Goal: Use online tool/utility: Utilize a website feature to perform a specific function

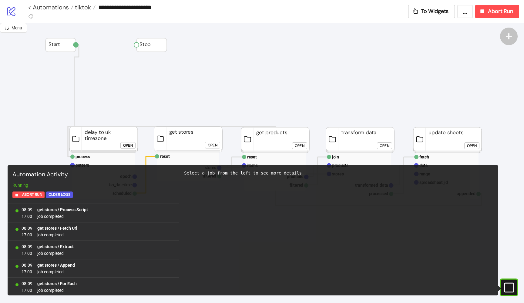
scroll to position [537, 0]
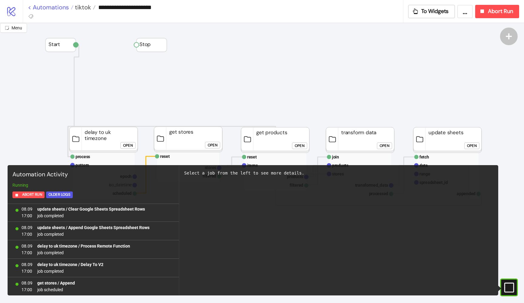
click at [49, 9] on link "< Automations" at bounding box center [51, 7] width 46 height 6
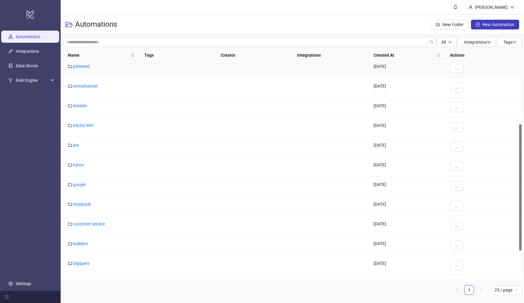
scroll to position [105, 0]
click at [79, 204] on link "facebook" at bounding box center [82, 203] width 18 height 5
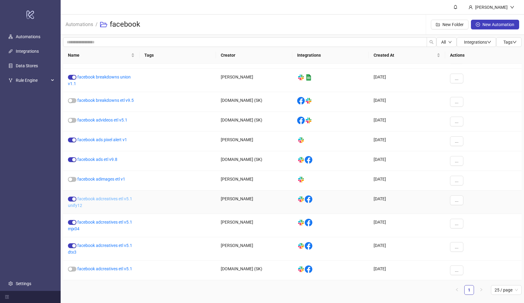
click at [122, 200] on link "facebook adcreatives etl v5.1 unify12" at bounding box center [100, 203] width 64 height 12
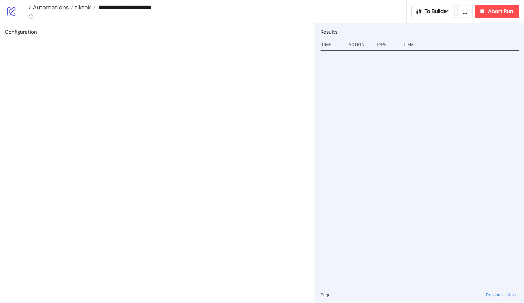
type input "**********"
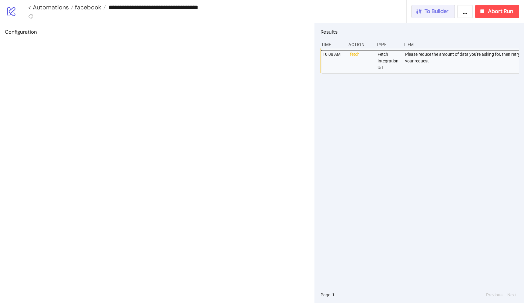
click at [425, 9] on span "To Builder" at bounding box center [437, 11] width 24 height 7
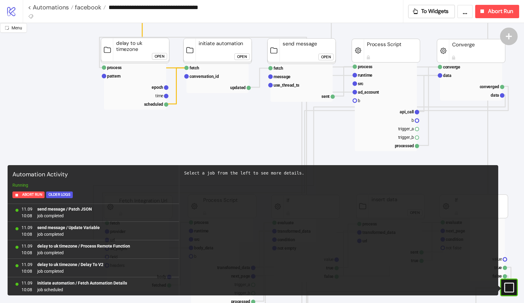
scroll to position [104, 0]
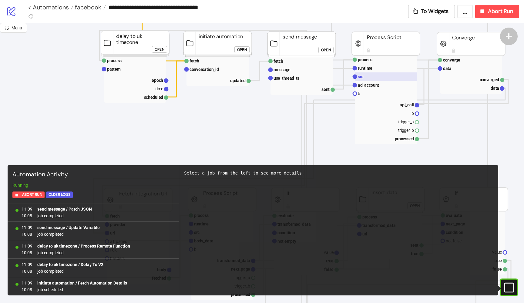
click at [364, 79] on rect at bounding box center [386, 76] width 62 height 8
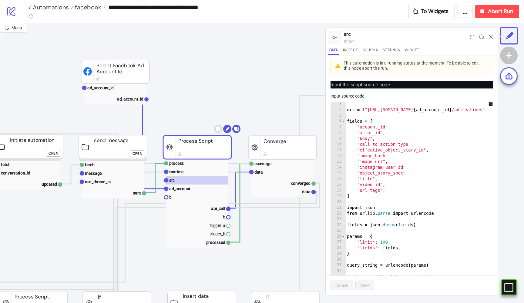
scroll to position [0, 0]
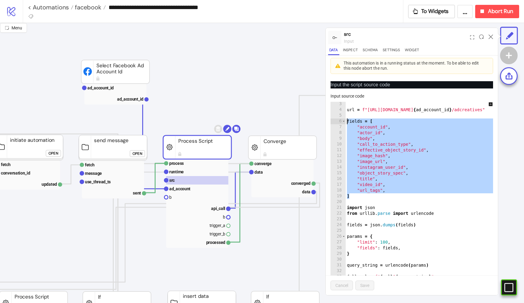
drag, startPoint x: 357, startPoint y: 196, endPoint x: 339, endPoint y: 123, distance: 75.1
click at [339, 123] on div "* 3 4 5 6 7 8 9 10 11 12 13 14 15 16 17 18 19 20 21 22 23 24 25 26 27 28 29 30 …" at bounding box center [412, 195] width 163 height 187
type textarea "**********"
